Goal: Task Accomplishment & Management: Manage account settings

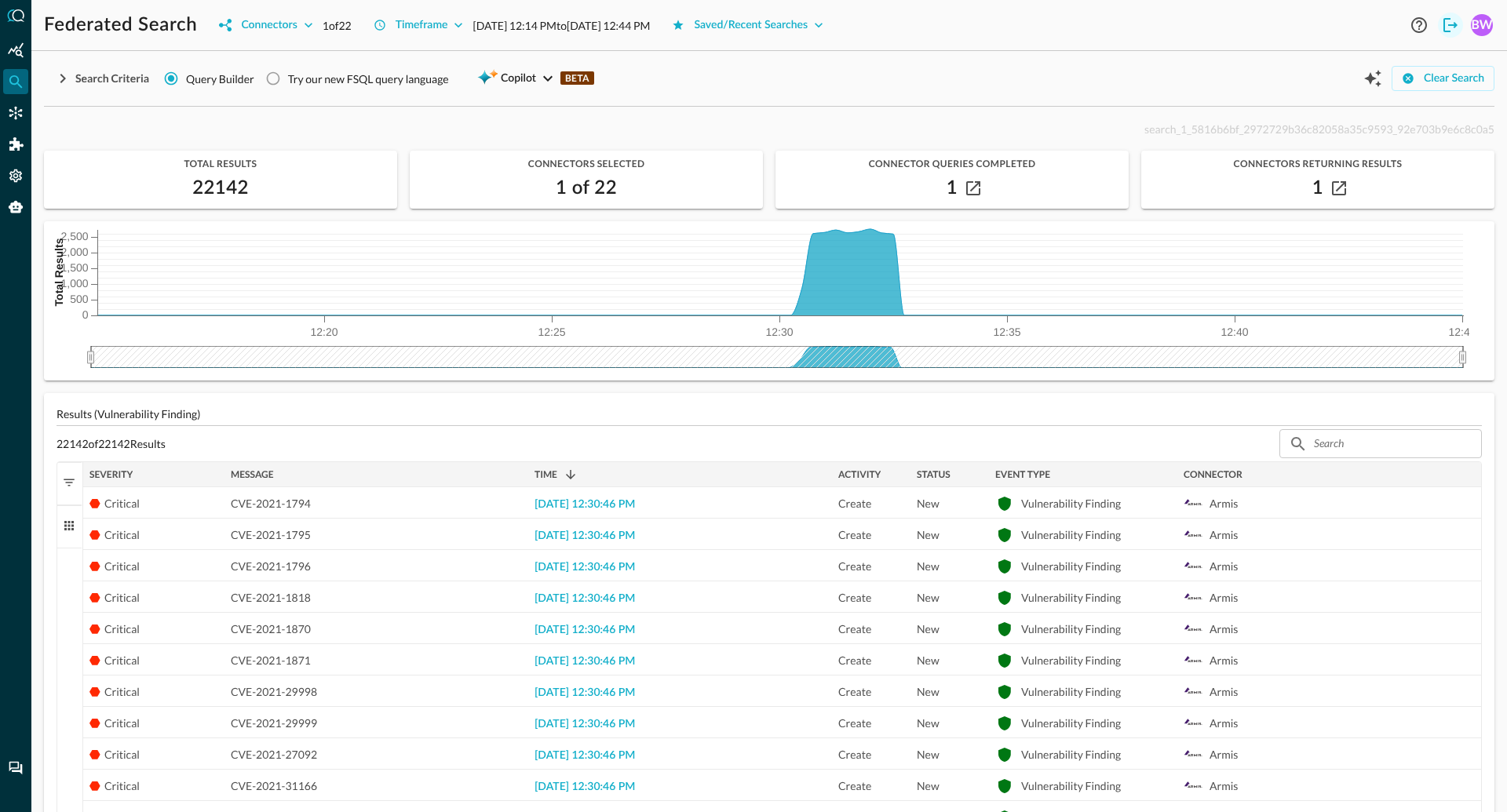
click at [1456, 18] on icon "Logout" at bounding box center [1450, 24] width 19 height 19
